Goal: Information Seeking & Learning: Learn about a topic

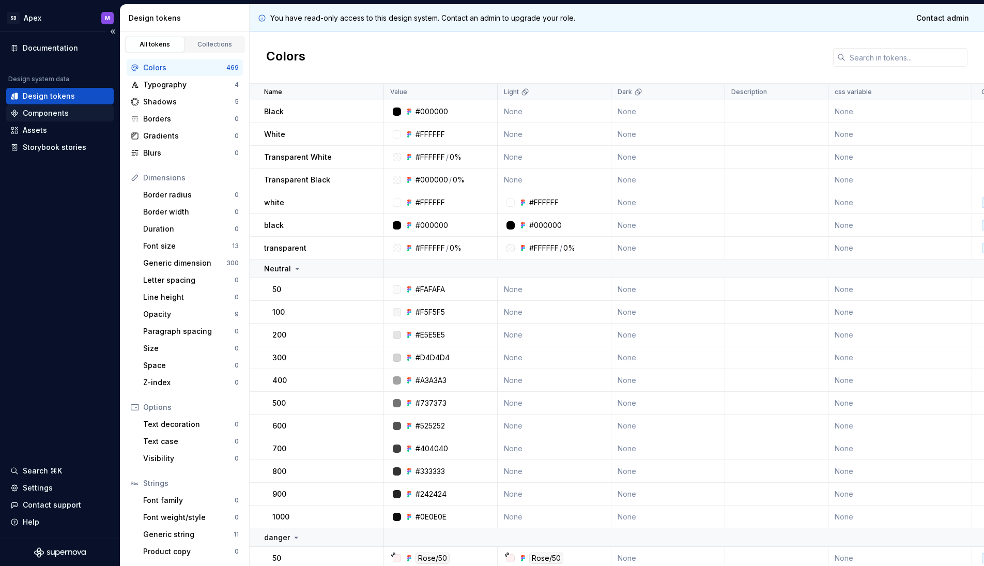
click at [58, 114] on div "Components" at bounding box center [46, 113] width 46 height 10
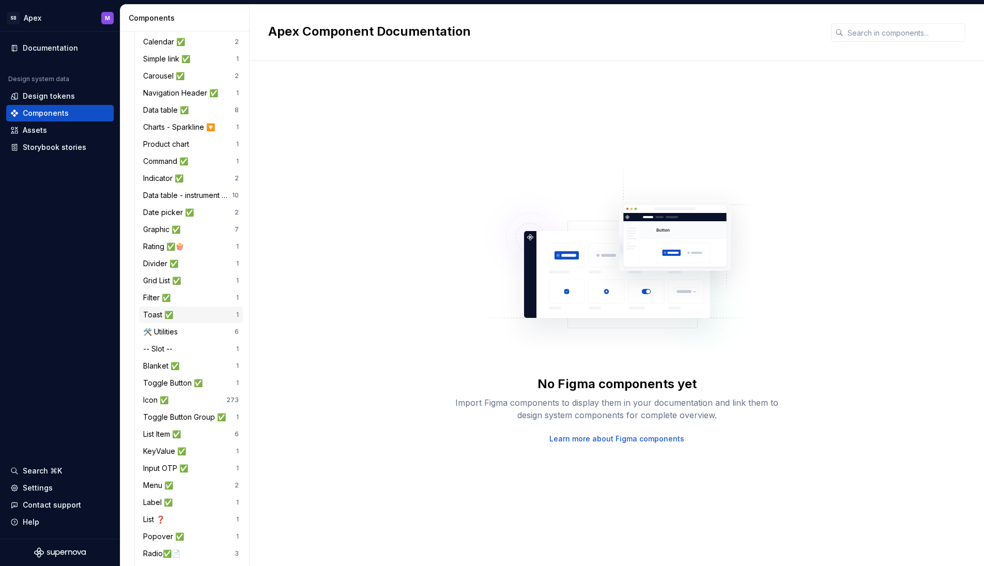
scroll to position [547, 0]
click at [160, 380] on div "Toggle Button ✅" at bounding box center [175, 383] width 64 height 10
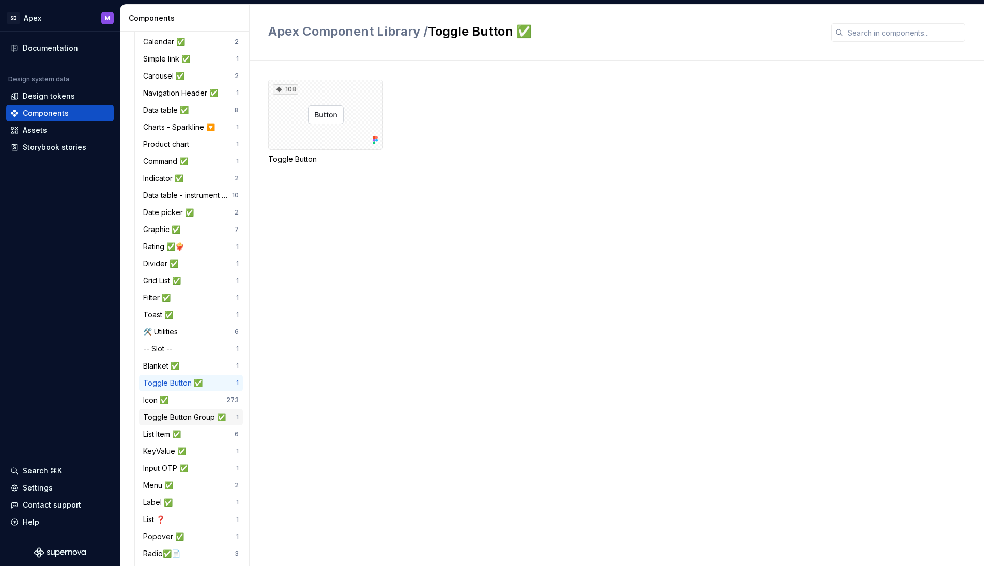
click at [192, 413] on div "Toggle Button Group ✅" at bounding box center [186, 417] width 87 height 10
click at [319, 136] on div "48" at bounding box center [325, 115] width 115 height 70
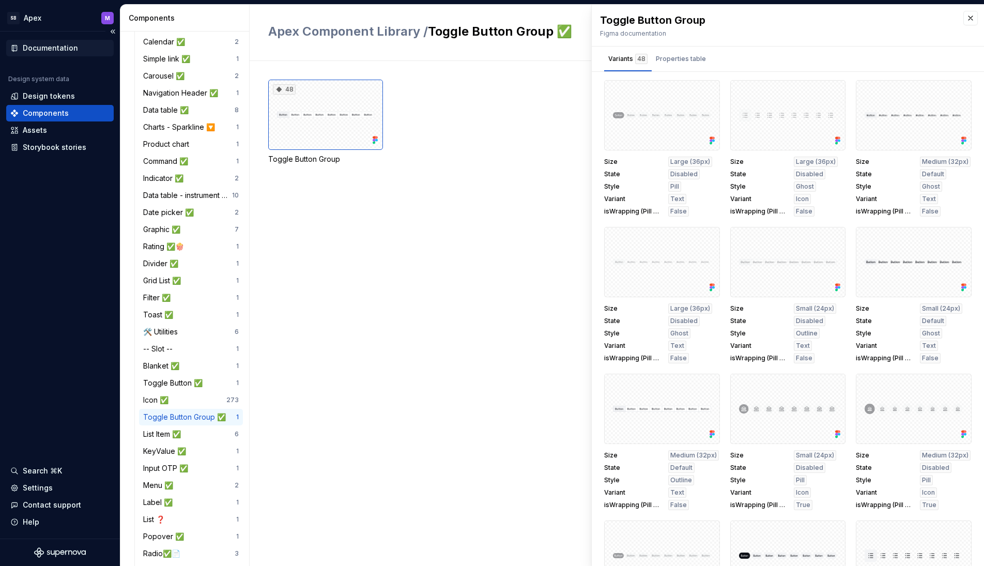
click at [34, 44] on div "Documentation" at bounding box center [50, 48] width 55 height 10
